Goal: Task Accomplishment & Management: Complete application form

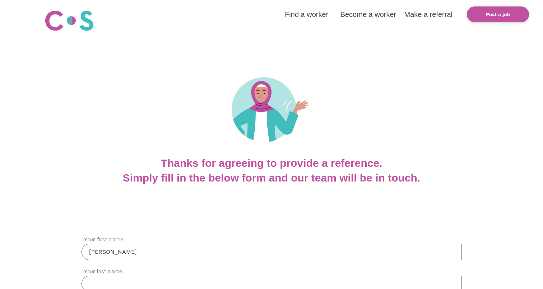
type input "[PERSON_NAME]"
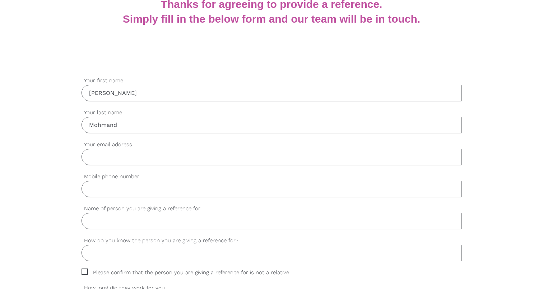
type input "Mohmand"
type input "[EMAIL_ADDRESS][DOMAIN_NAME]"
type input "0435666555"
click at [286, 225] on input "Name of person you are giving a reference for" at bounding box center [272, 221] width 380 height 17
type input "[PERSON_NAME]"
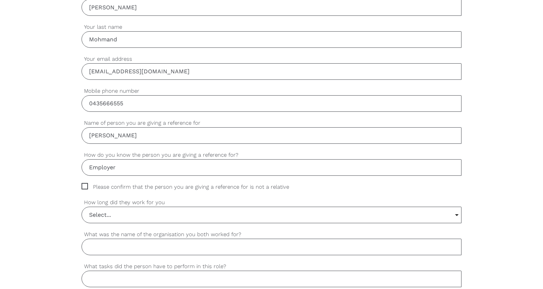
scroll to position [247, 0]
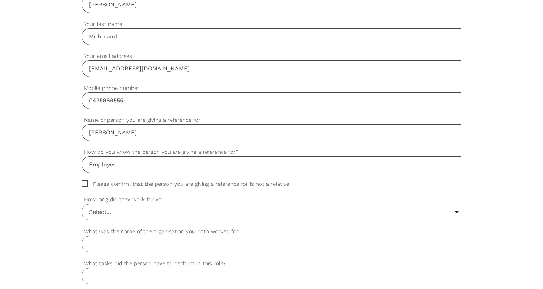
type input "Employer"
click at [93, 184] on span "Please confirm that the person you are giving a reference for is not a relative" at bounding box center [192, 184] width 221 height 8
click at [86, 184] on input "Please confirm that the person you are giving a reference for is not a relative" at bounding box center [84, 182] width 5 height 5
click at [82, 181] on span "Please confirm that the person you are giving a reference for is not a relative" at bounding box center [192, 184] width 221 height 8
click at [82, 181] on input "Please confirm that the person you are giving a reference for is not a relative" at bounding box center [84, 182] width 5 height 5
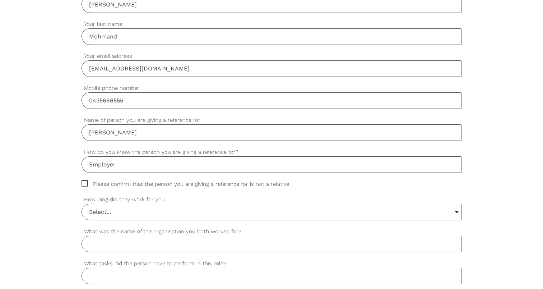
click at [107, 227] on label "What was the name of the organisation you both worked for?" at bounding box center [272, 231] width 380 height 8
click at [107, 236] on input "What was the name of the organisation you both worked for?" at bounding box center [272, 244] width 380 height 17
click at [88, 185] on span "Please confirm that the person you are giving a reference for is not a relative" at bounding box center [192, 184] width 221 height 8
click at [86, 185] on input "Please confirm that the person you are giving a reference for is not a relative" at bounding box center [84, 182] width 5 height 5
checkbox input "true"
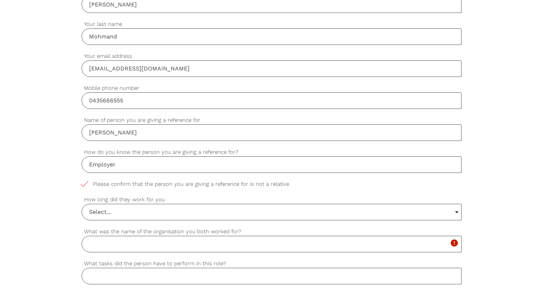
click at [108, 225] on div "settings Select... Select... 6 months or less 1 year or less 1-2 years 2-4 year…" at bounding box center [272, 211] width 380 height 32
click at [108, 213] on input "Select..." at bounding box center [271, 212] width 379 height 16
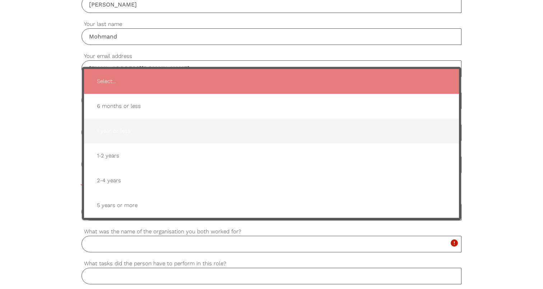
click at [123, 129] on span "1 year or less" at bounding box center [271, 131] width 361 height 18
type input "1 year or less"
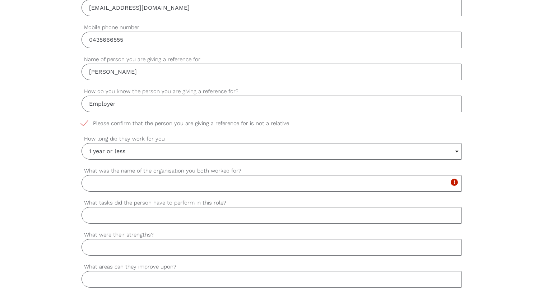
scroll to position [317, 0]
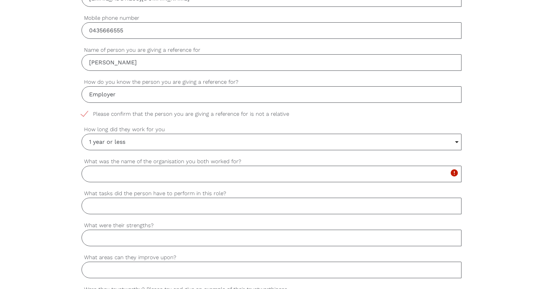
click at [85, 179] on input "What was the name of the organisation you both worked for?" at bounding box center [272, 174] width 380 height 17
click at [91, 178] on input "What was the name of the organisation you both worked for?" at bounding box center [272, 174] width 380 height 17
type input "Collaborative support network"
type input "support worker"
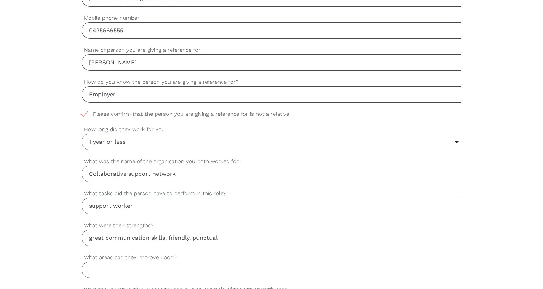
type input "great communication skills, friendly, punctual"
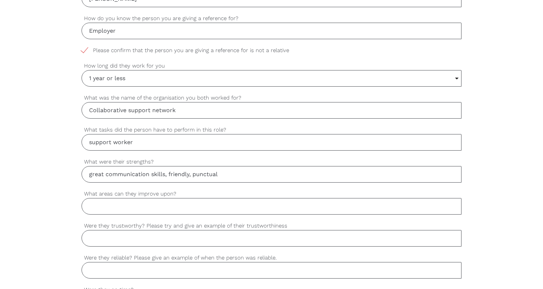
scroll to position [382, 0]
type input "n.a"
type input "yes, reliable and has built the trust of the participants"
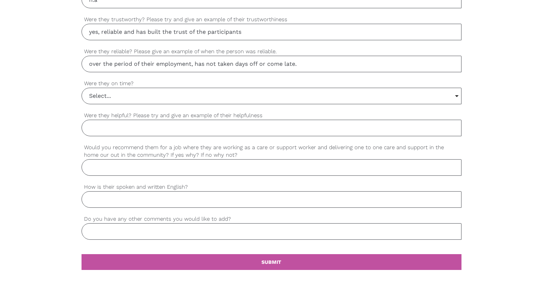
scroll to position [588, 0]
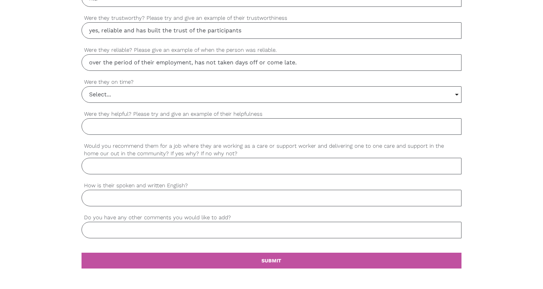
type input "over the period of their employment, has not taken days off or come late."
click at [174, 91] on input "Select..." at bounding box center [271, 95] width 379 height 16
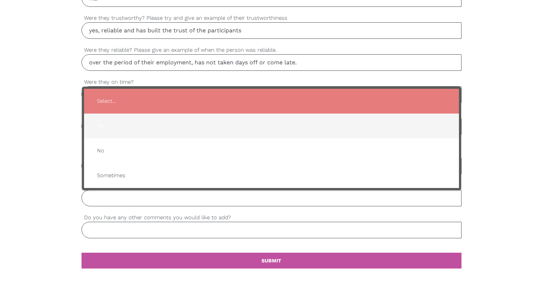
click at [154, 120] on span "Yes" at bounding box center [271, 126] width 361 height 18
type input "Yes"
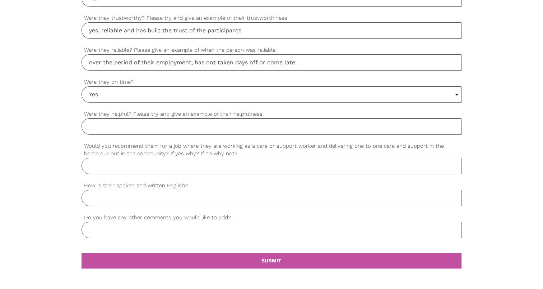
click at [149, 126] on input "Were they helpful? Please try and give an example of their helpfulness" at bounding box center [272, 126] width 380 height 17
type input "yes, always helping the team."
click at [157, 179] on div "settings Would you recommend them for a job where they are working as a care or…" at bounding box center [272, 162] width 380 height 40
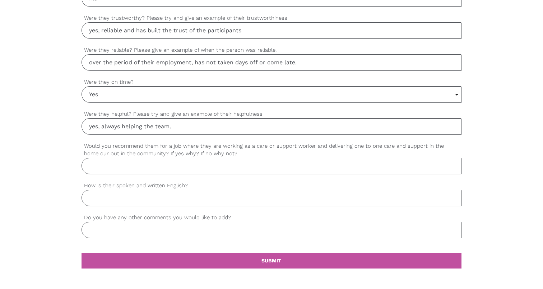
click at [148, 172] on input "Would you recommend them for a job where they are working as a care or support …" at bounding box center [272, 166] width 380 height 17
type input "Yes i recommend, she is passionate"
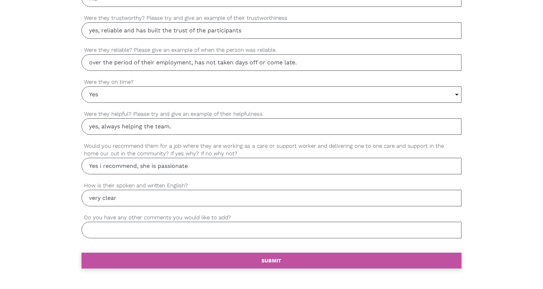
type input "very clear"
click at [159, 255] on link "settings SUBMIT" at bounding box center [272, 260] width 380 height 16
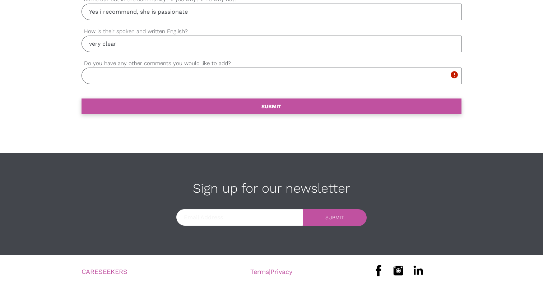
click at [162, 103] on link "settings SUBMIT" at bounding box center [272, 106] width 380 height 16
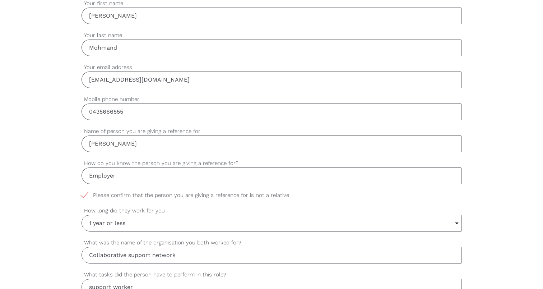
scroll to position [235, 0]
click at [131, 194] on span "Please confirm that the person you are giving a reference for is not a relative" at bounding box center [192, 196] width 221 height 8
click at [86, 194] on input "Please confirm that the person you are giving a reference for is not a relative" at bounding box center [84, 194] width 5 height 5
click at [125, 198] on span "Please confirm that the person you are giving a reference for is not a relative" at bounding box center [192, 196] width 221 height 8
click at [86, 196] on input "Please confirm that the person you are giving a reference for is not a relative" at bounding box center [84, 194] width 5 height 5
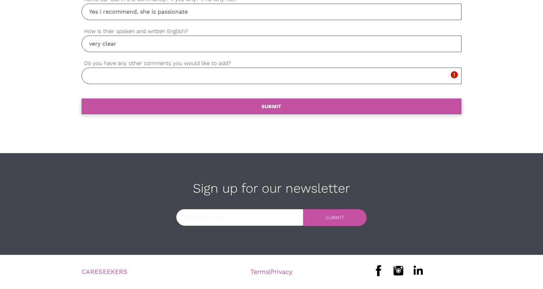
click at [123, 103] on link "settings SUBMIT" at bounding box center [272, 106] width 380 height 16
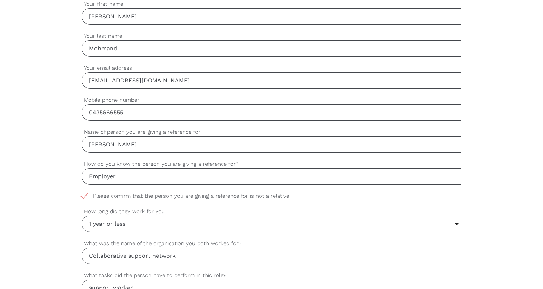
click at [109, 182] on input "Employer" at bounding box center [272, 176] width 380 height 17
click at [82, 194] on span "Please confirm that the person you are giving a reference for is not a relative" at bounding box center [192, 196] width 221 height 8
click at [82, 194] on input "Please confirm that the person you are giving a reference for is not a relative" at bounding box center [84, 194] width 5 height 5
click at [82, 194] on span "Please confirm that the person you are giving a reference for is not a relative" at bounding box center [192, 196] width 221 height 8
click at [82, 194] on input "Please confirm that the person you are giving a reference for is not a relative" at bounding box center [84, 194] width 5 height 5
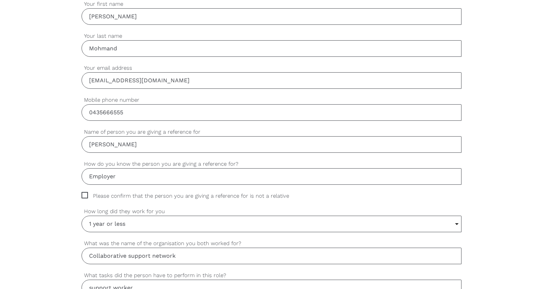
checkbox input "true"
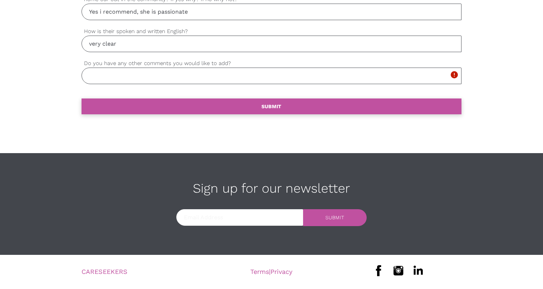
click at [134, 102] on link "settings SUBMIT" at bounding box center [272, 106] width 380 height 16
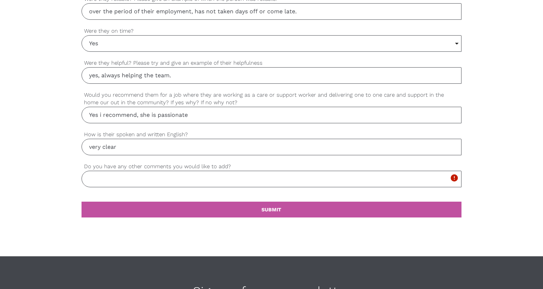
scroll to position [742, 0]
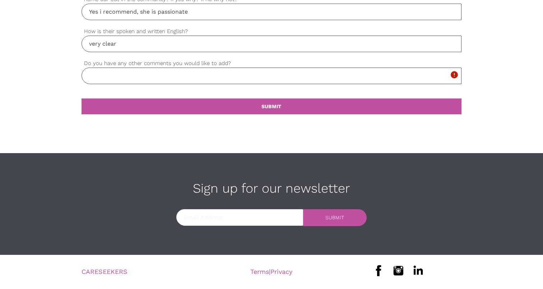
click at [169, 76] on input "Do you have any other comments you would like to add?" at bounding box center [272, 76] width 380 height 17
type input "no"
click at [162, 118] on div "settings SUBMIT" at bounding box center [272, 114] width 380 height 47
click at [162, 111] on link "settings SUBMIT" at bounding box center [272, 106] width 380 height 16
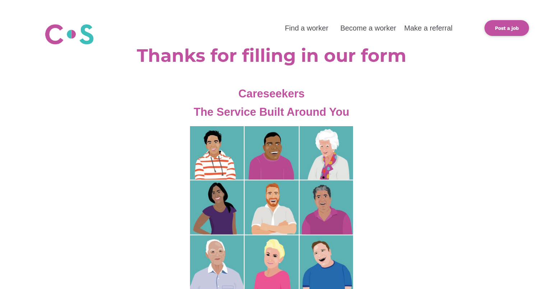
click at [506, 284] on div at bounding box center [271, 232] width 543 height 222
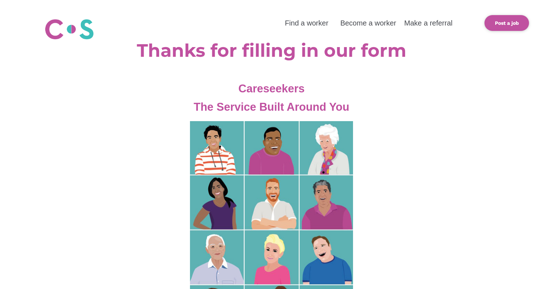
scroll to position [7, 0]
